Goal: Information Seeking & Learning: Check status

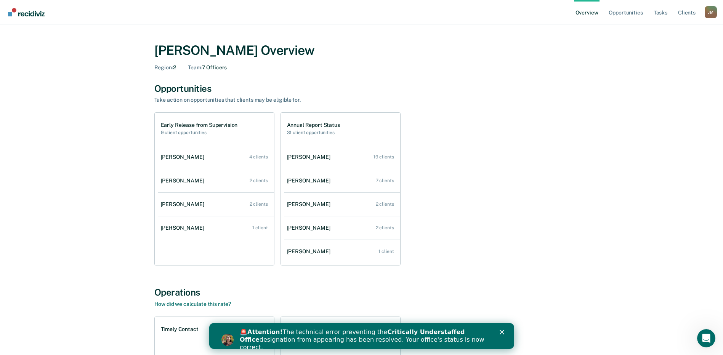
click at [501, 330] on icon "Close" at bounding box center [501, 332] width 5 height 5
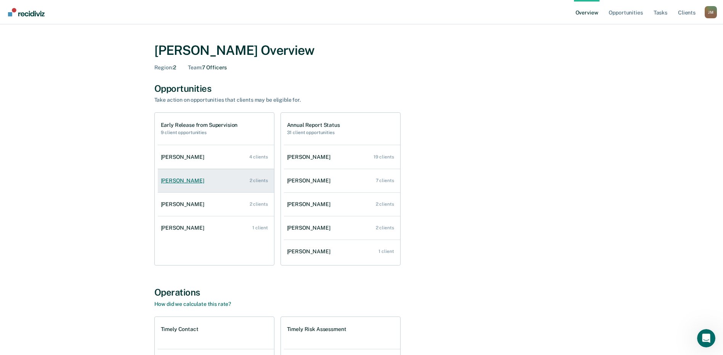
click at [181, 180] on div "[PERSON_NAME]" at bounding box center [184, 181] width 46 height 6
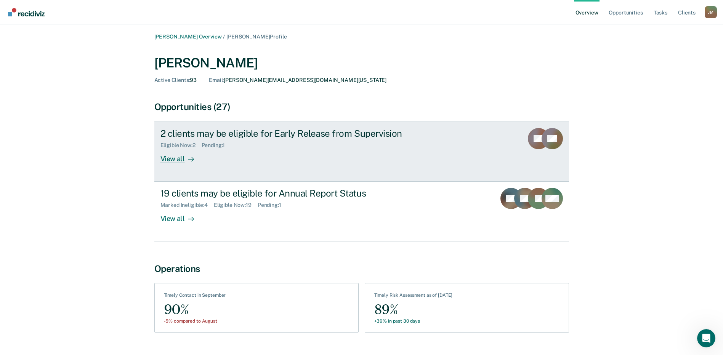
click at [174, 158] on div "View all" at bounding box center [181, 156] width 43 height 15
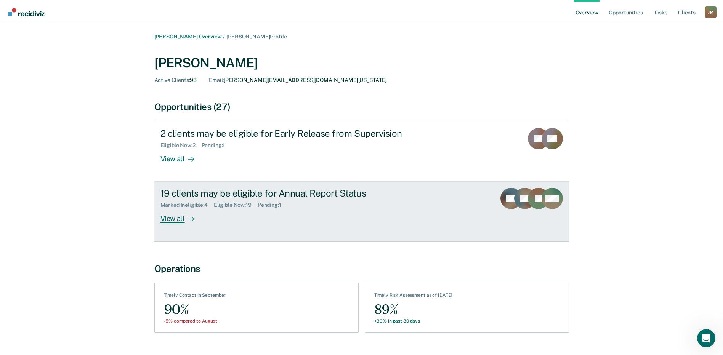
click at [195, 204] on div "Marked Ineligible : 4" at bounding box center [186, 205] width 53 height 6
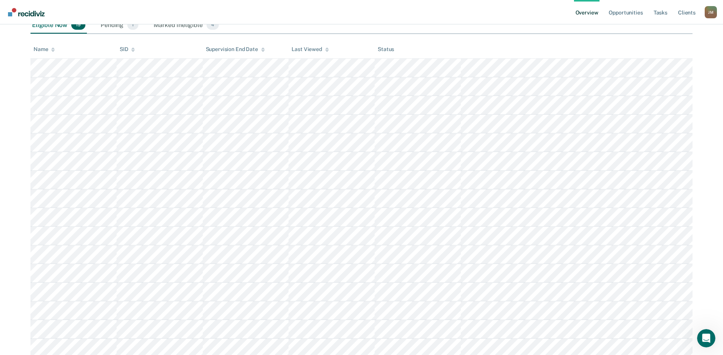
scroll to position [60, 0]
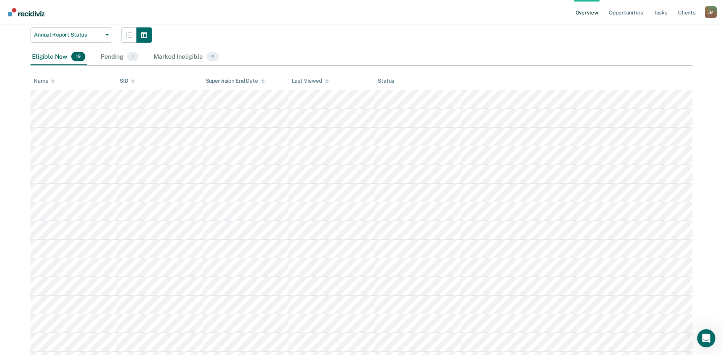
click at [75, 55] on span "19" at bounding box center [78, 57] width 14 height 10
click at [41, 55] on div "Eligible Now 19" at bounding box center [58, 57] width 56 height 17
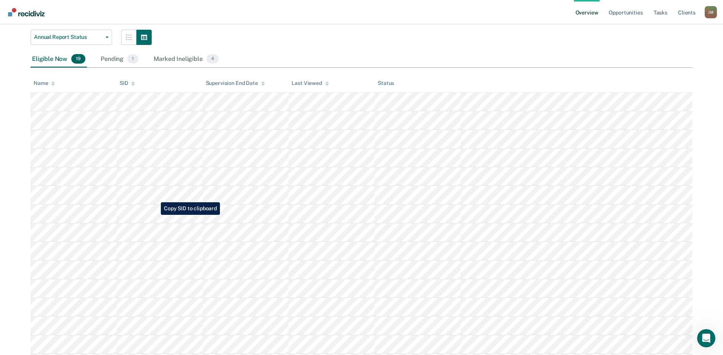
scroll to position [0, 0]
